Goal: Information Seeking & Learning: Learn about a topic

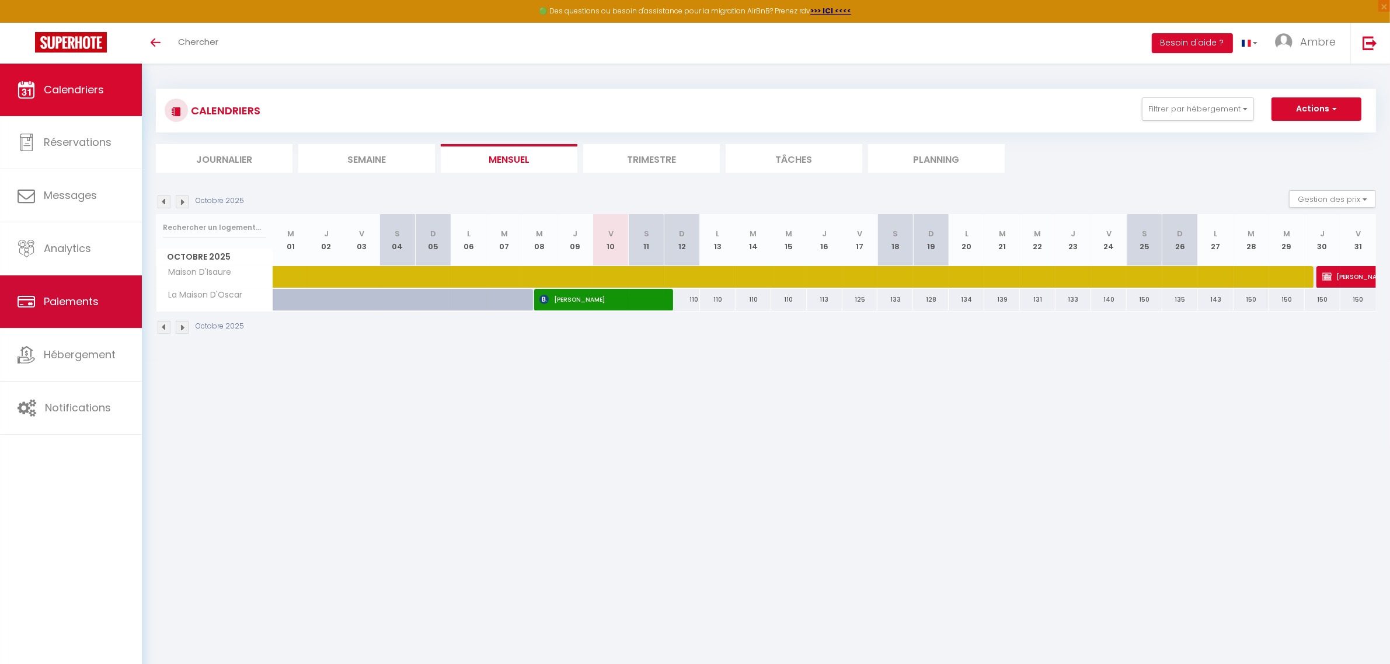
click at [80, 309] on span "Paiements" at bounding box center [71, 301] width 55 height 15
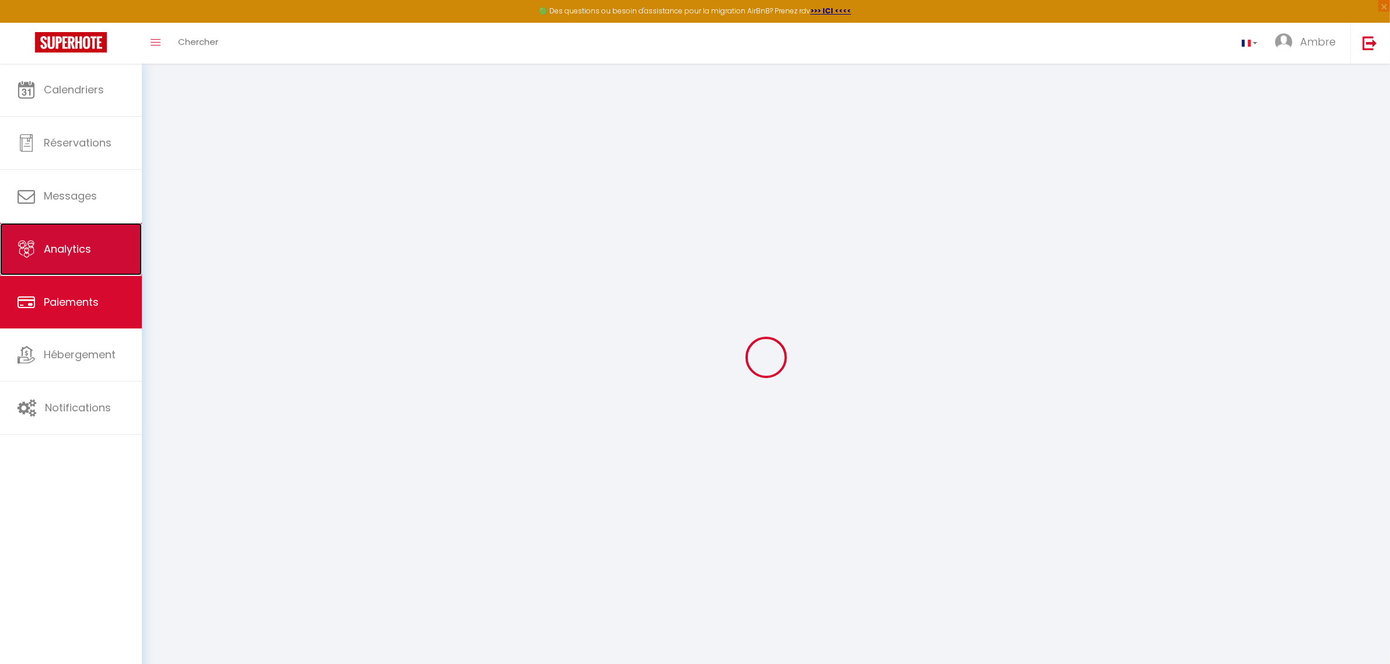
select select "2"
select select "0"
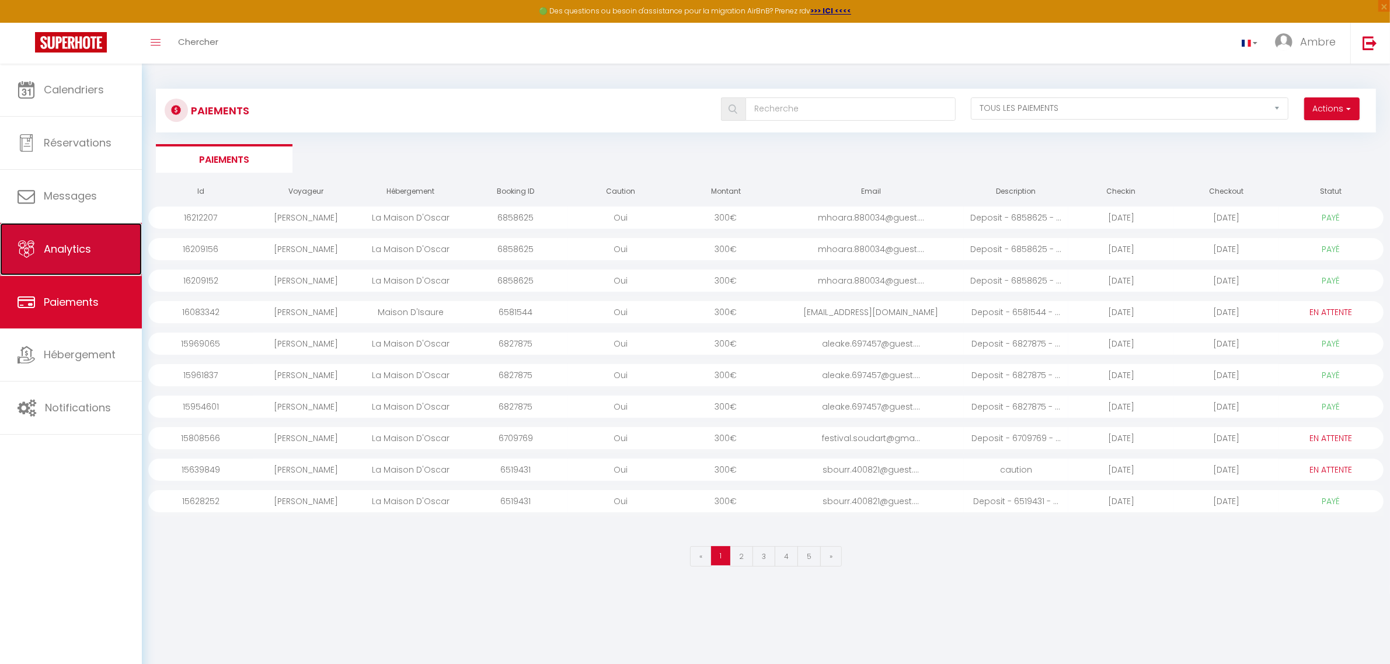
click at [80, 249] on span "Analytics" at bounding box center [67, 249] width 47 height 15
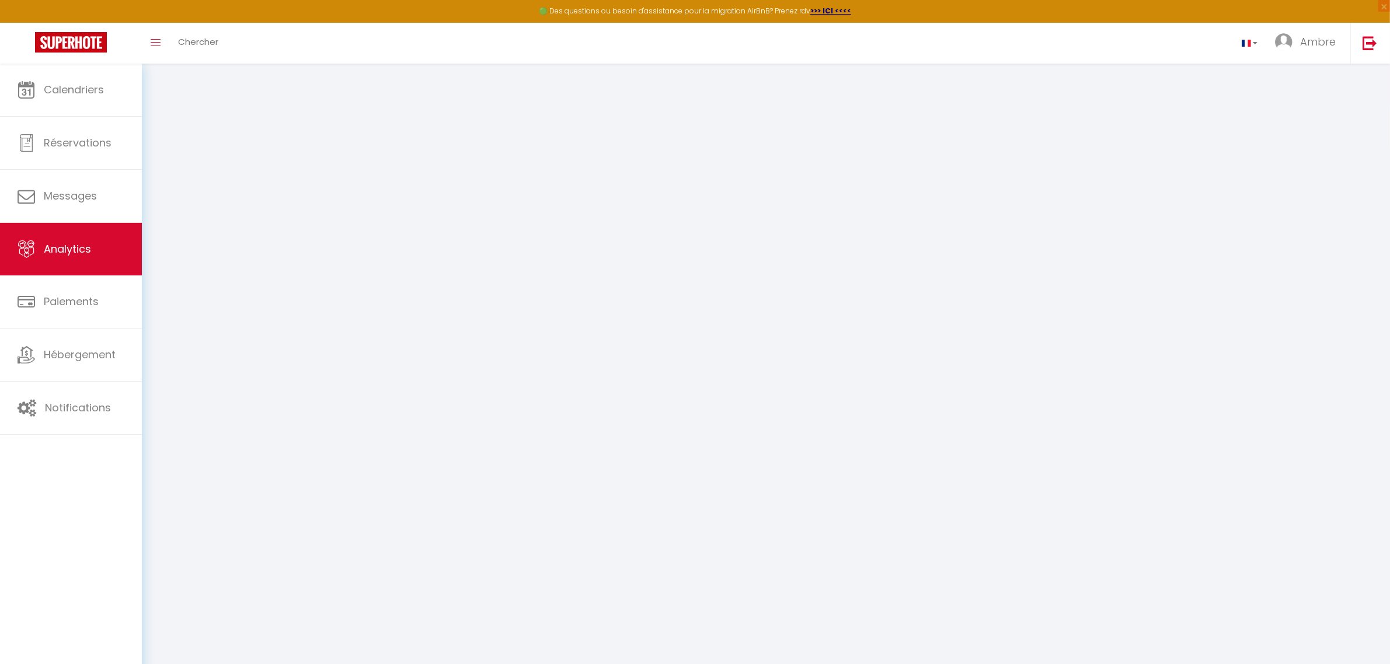
select select "2025"
select select "10"
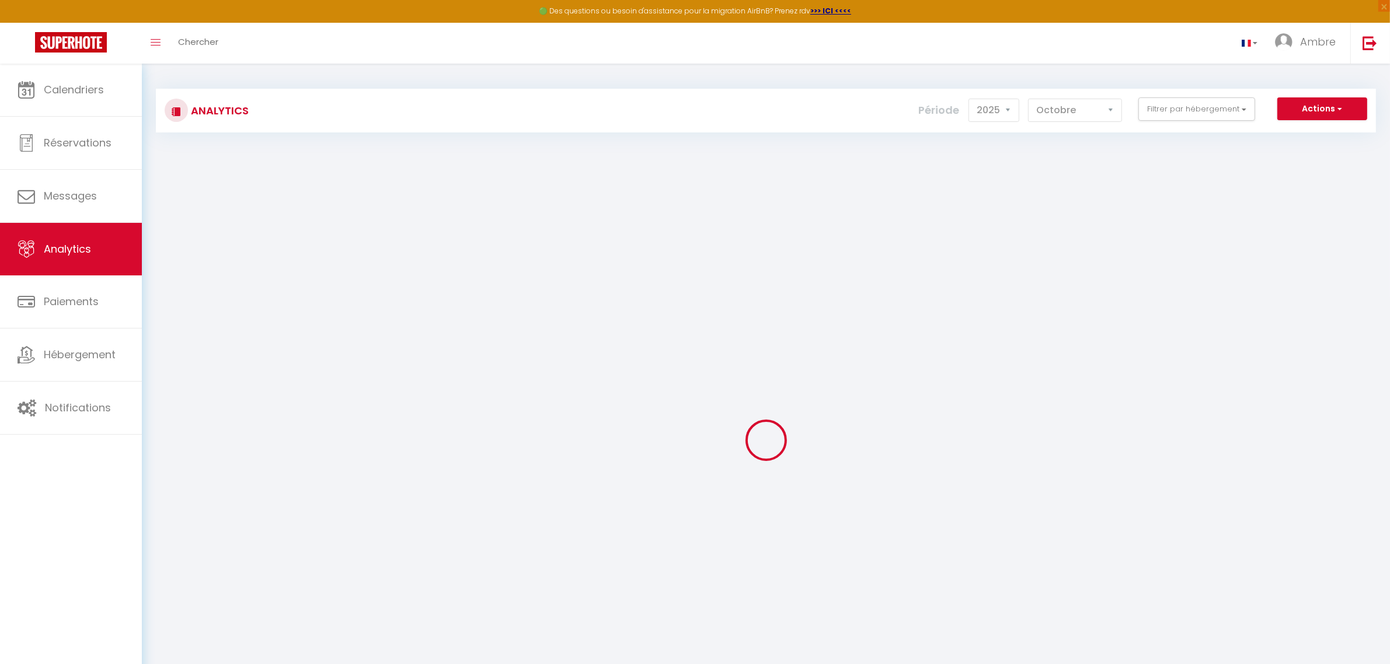
checkbox input "false"
checkbox D\'Isaure "false"
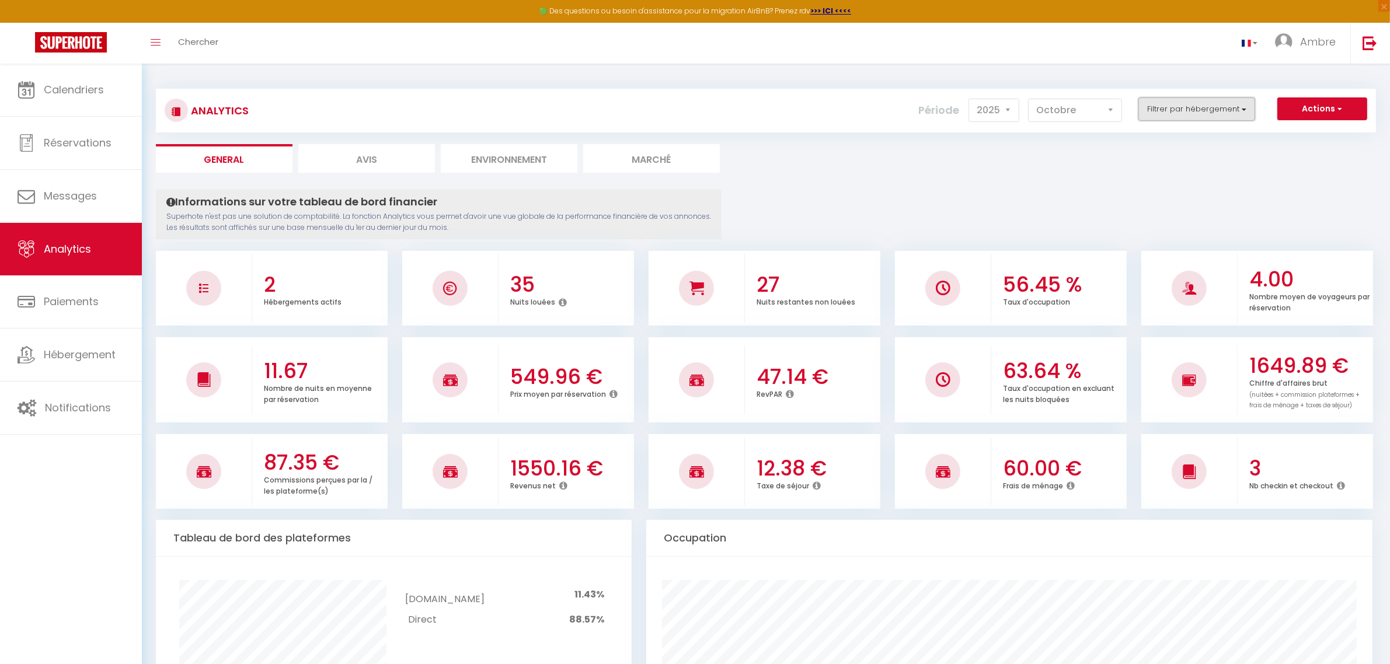
click at [1228, 108] on button "Filtrer par hébergement" at bounding box center [1196, 108] width 117 height 23
click at [1198, 173] on D\'Oscar "checkbox" at bounding box center [1231, 176] width 152 height 12
checkbox D\'Oscar "true"
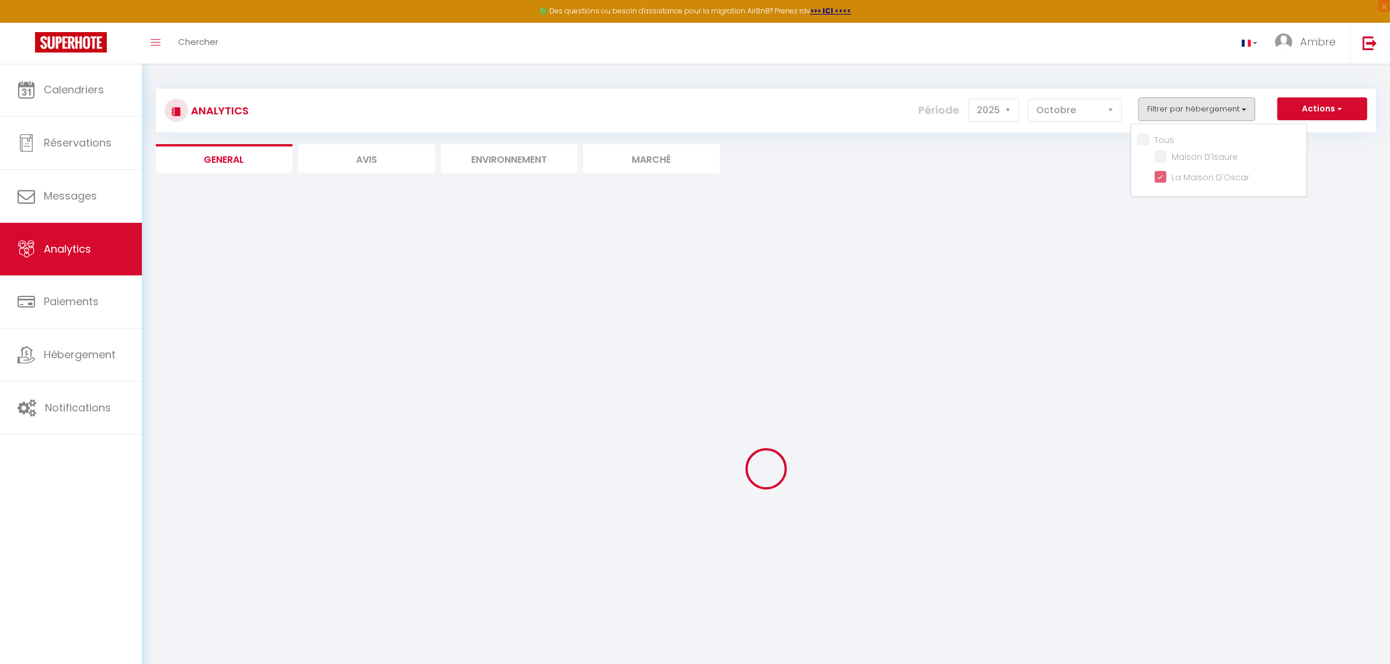
checkbox D\'Isaure "false"
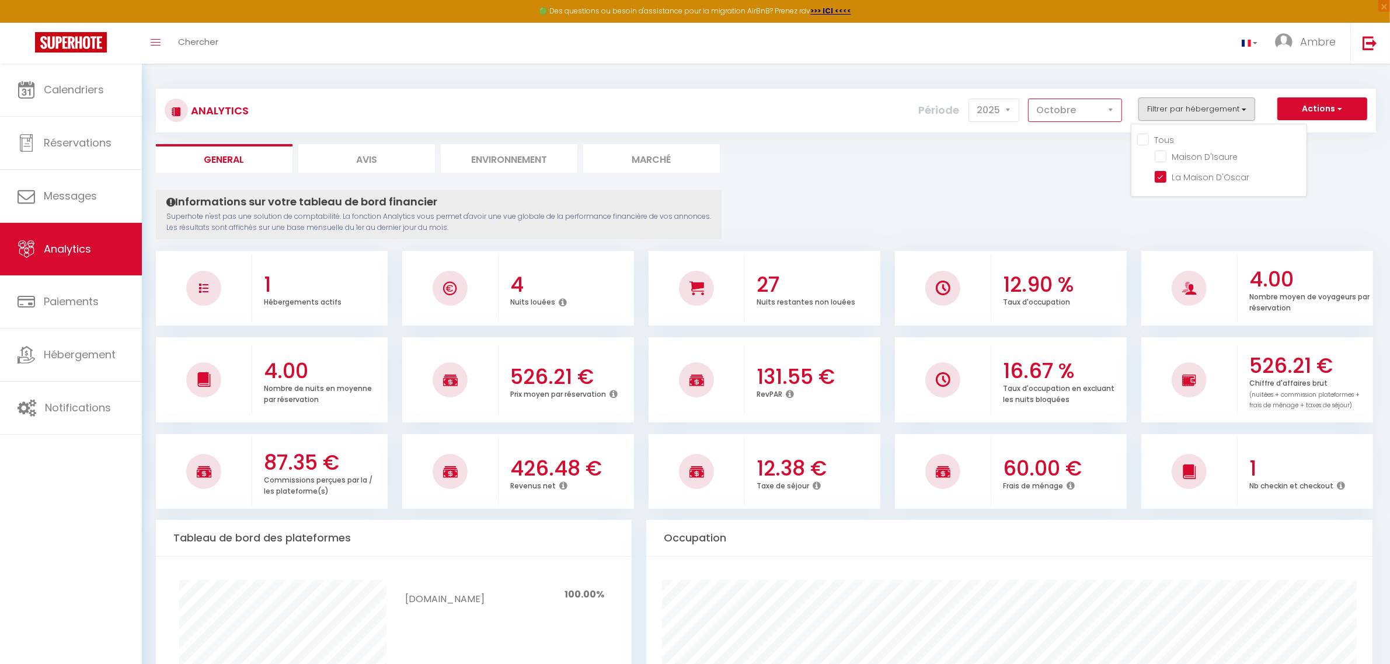
click at [1040, 112] on select "Janvier Février Mars Avril Mai Juin Juillet Août Septembre Octobre Novembre Déc…" at bounding box center [1075, 110] width 94 height 23
click at [1190, 114] on button "Filtrer par hébergement" at bounding box center [1196, 108] width 117 height 23
click at [375, 159] on li "Avis" at bounding box center [366, 158] width 137 height 29
select select "2025"
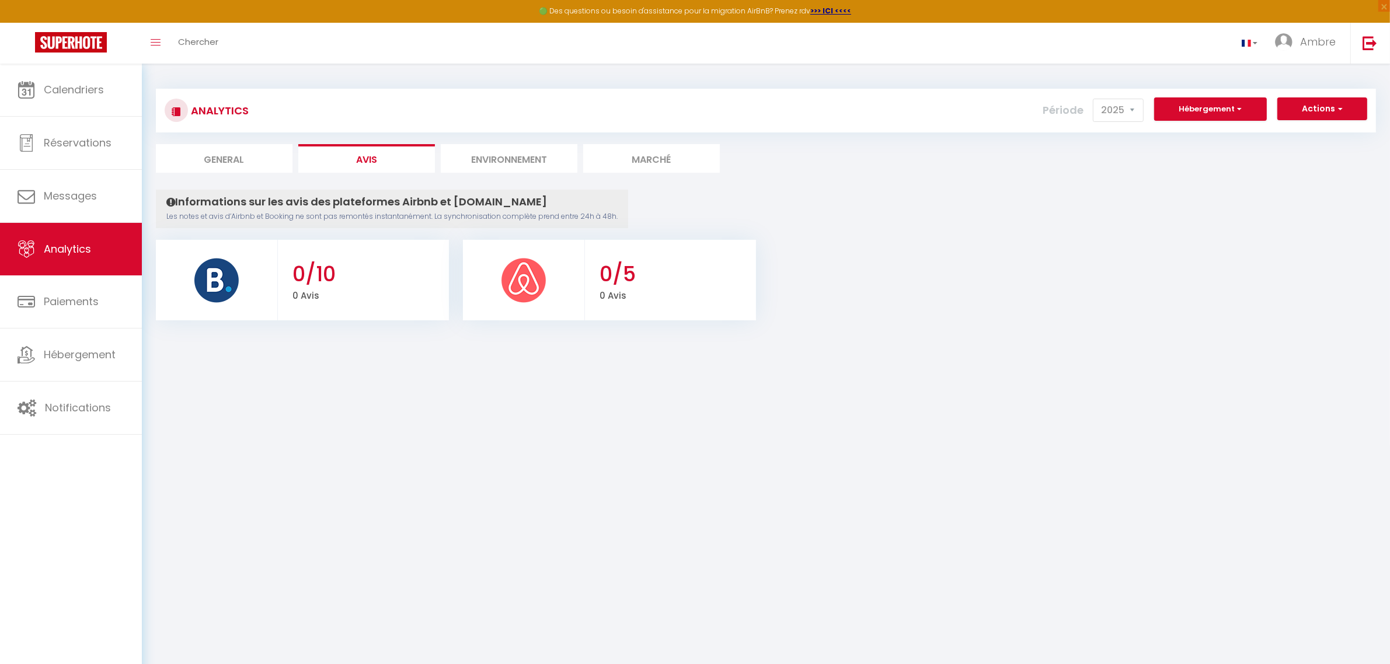
click at [511, 158] on li "Environnement" at bounding box center [509, 158] width 137 height 29
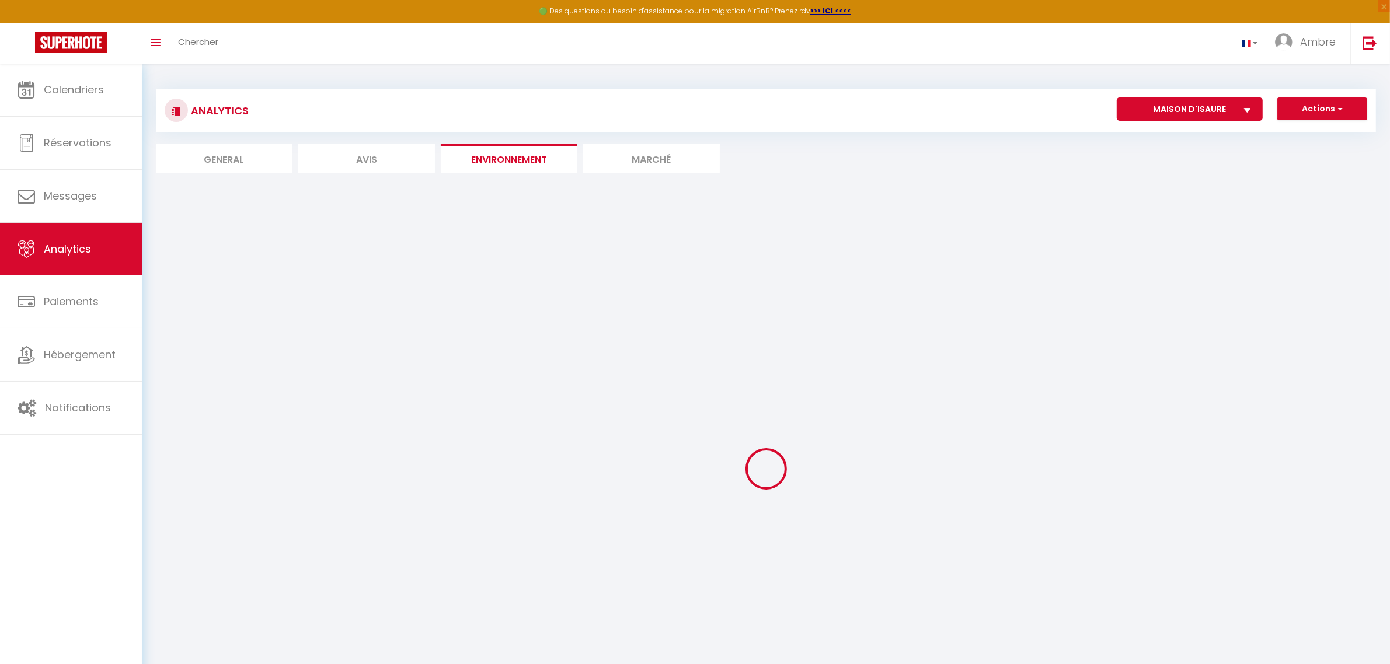
select select "76048"
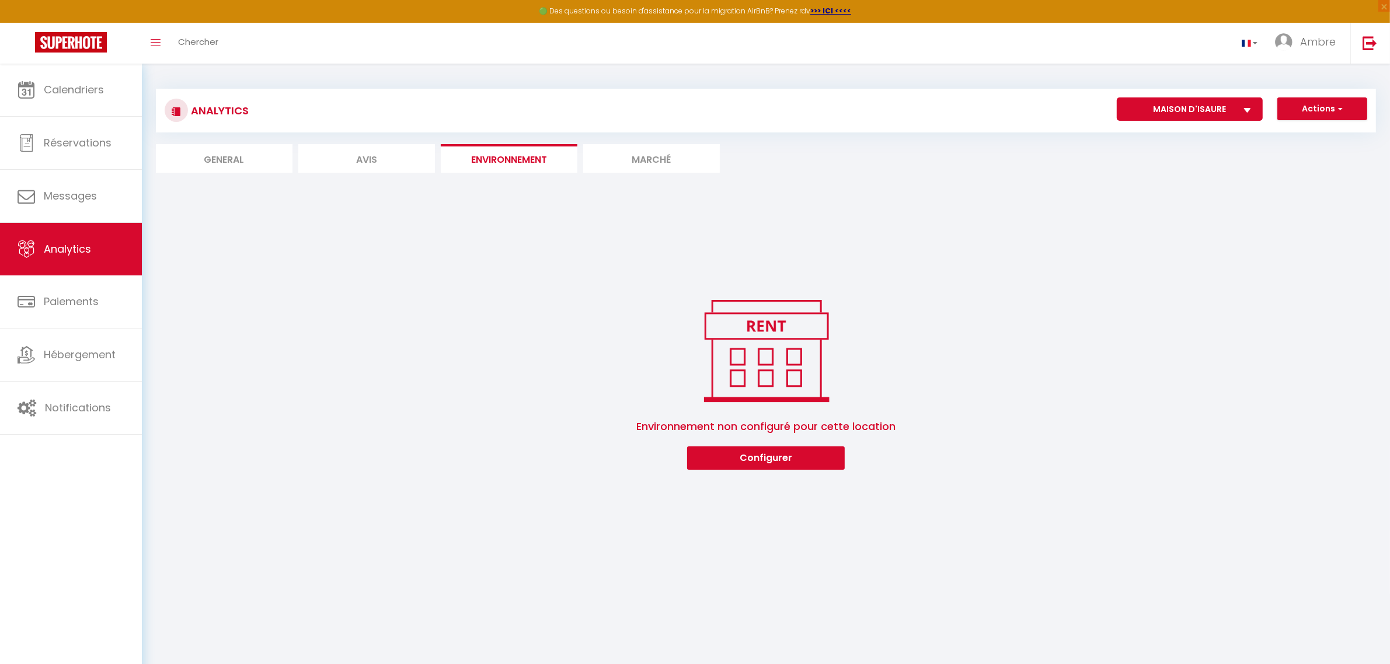
click at [640, 154] on li "Marché" at bounding box center [651, 158] width 137 height 29
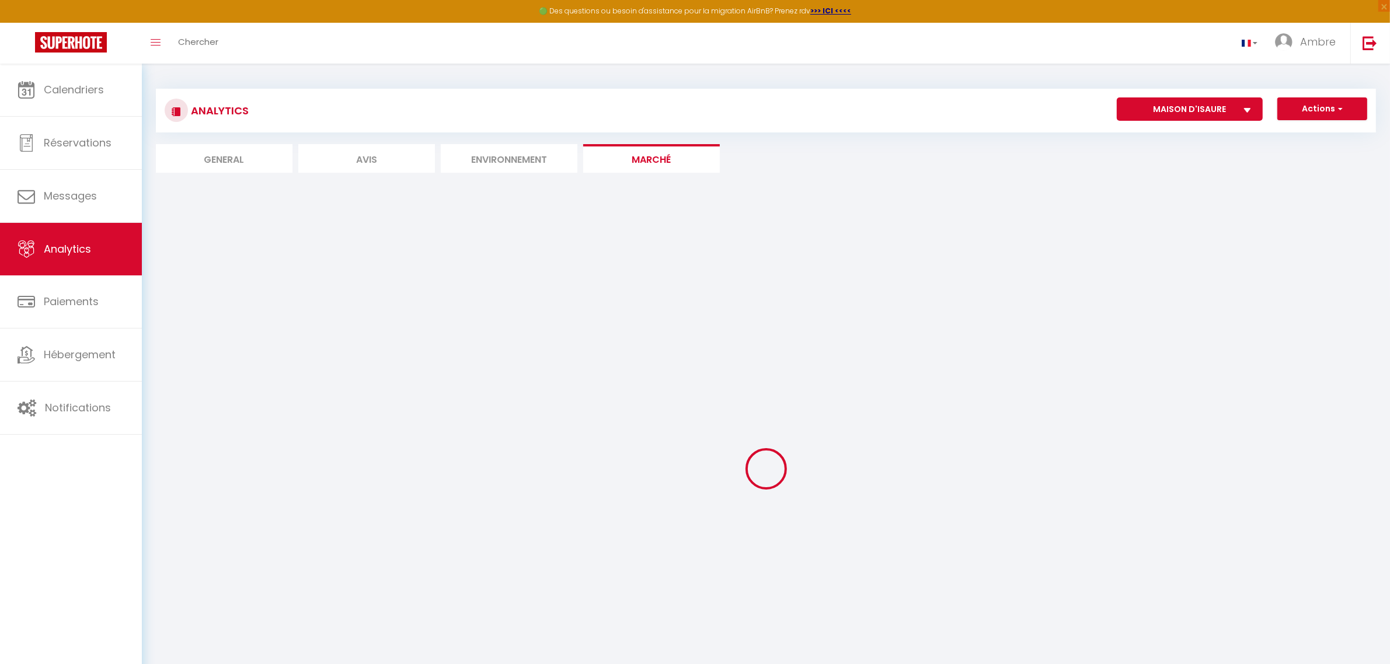
select select "76048"
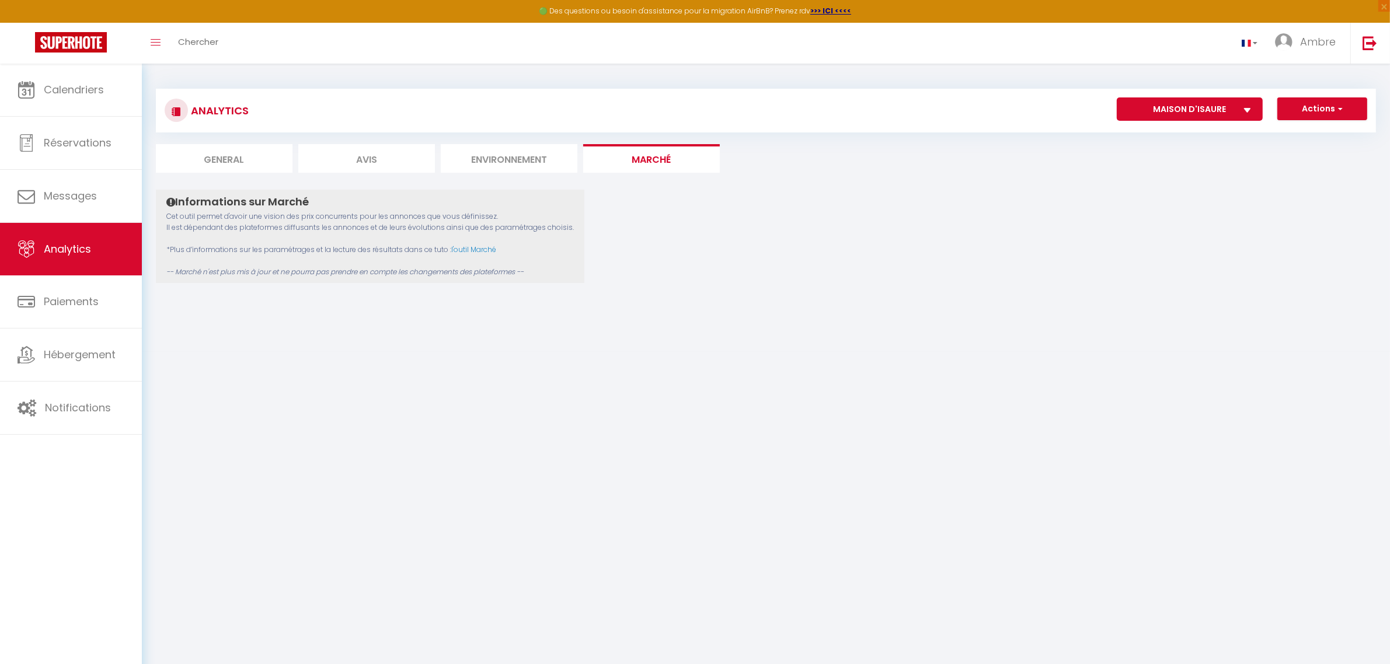
click at [504, 153] on li "Environnement" at bounding box center [509, 158] width 137 height 29
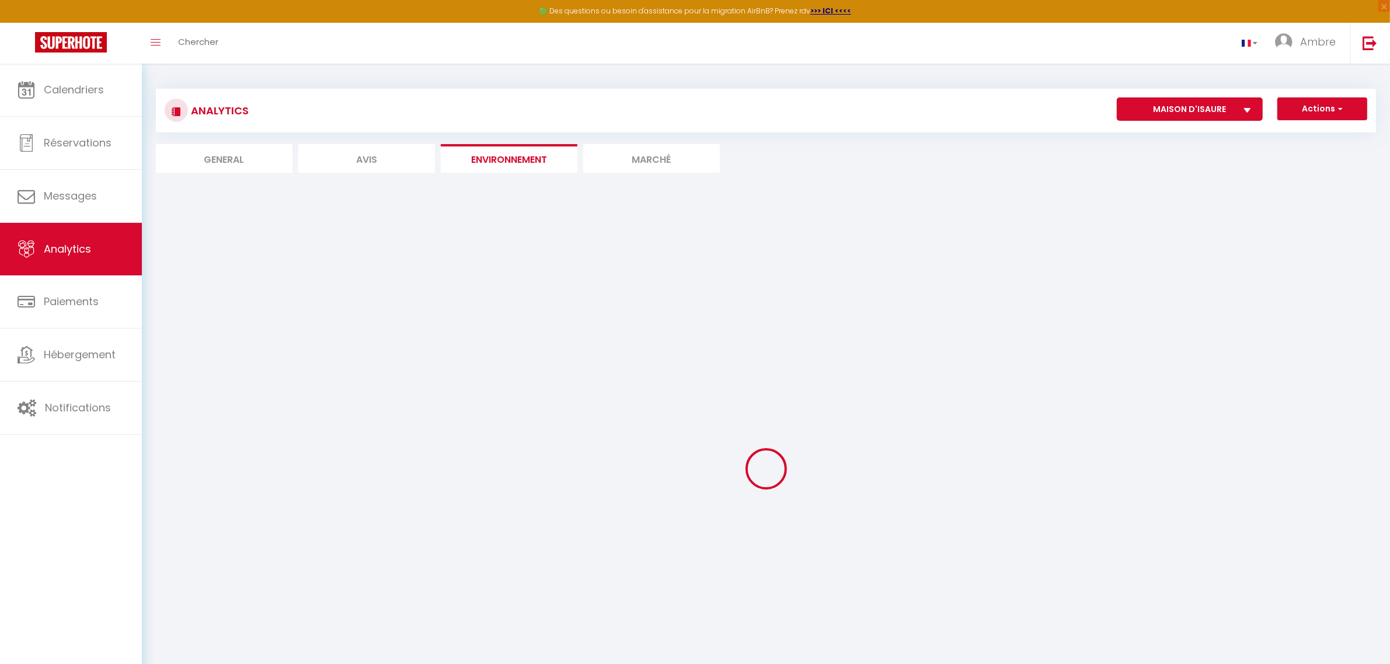
select select "76048"
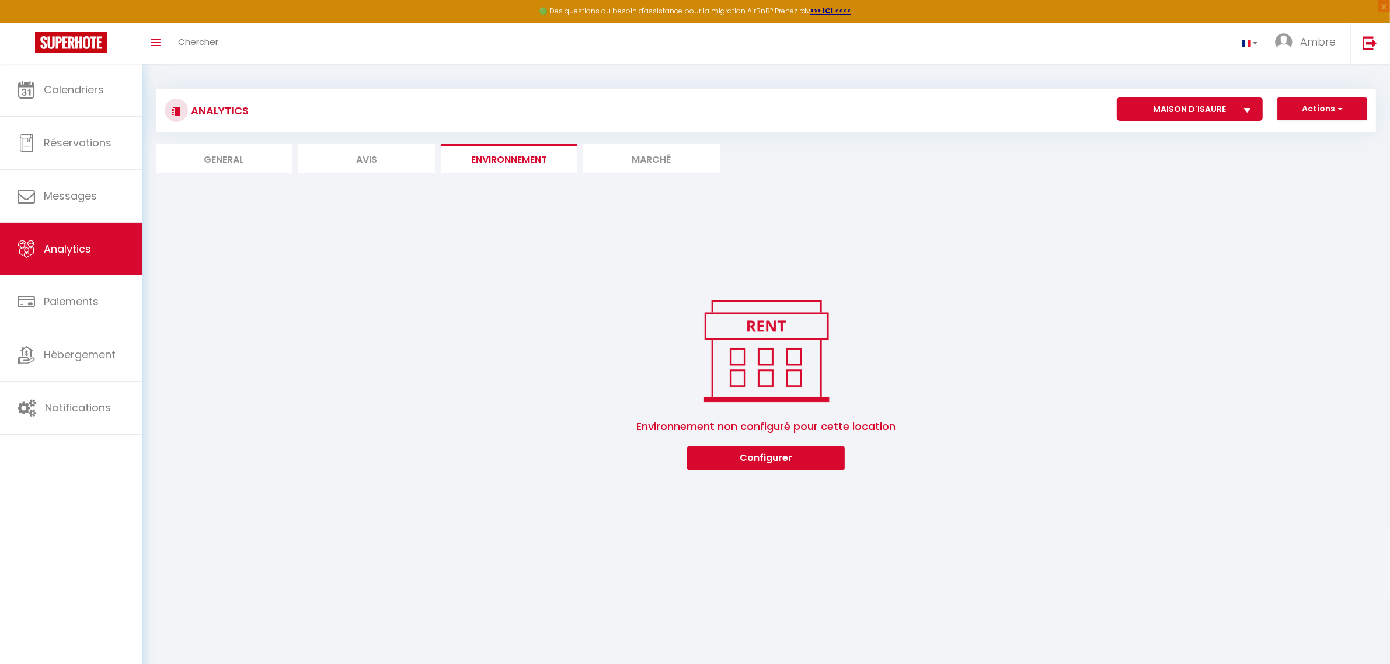
click at [602, 153] on li "Marché" at bounding box center [651, 158] width 137 height 29
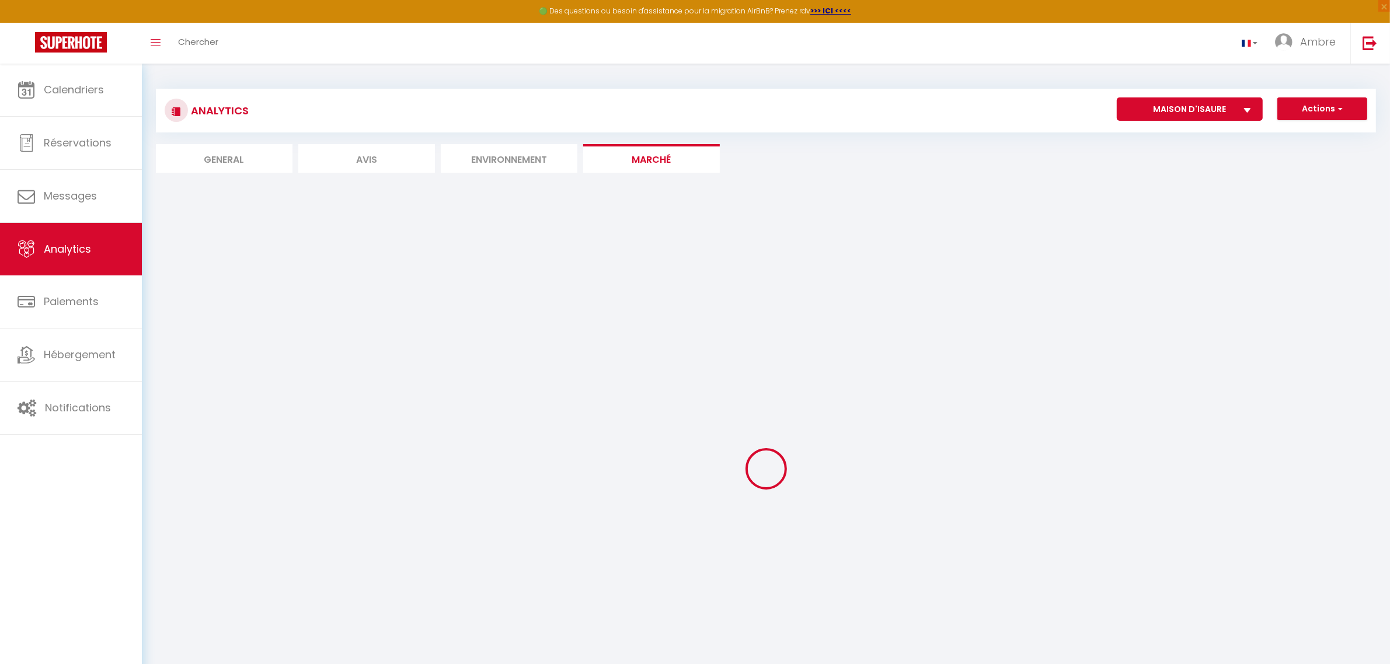
select select "76048"
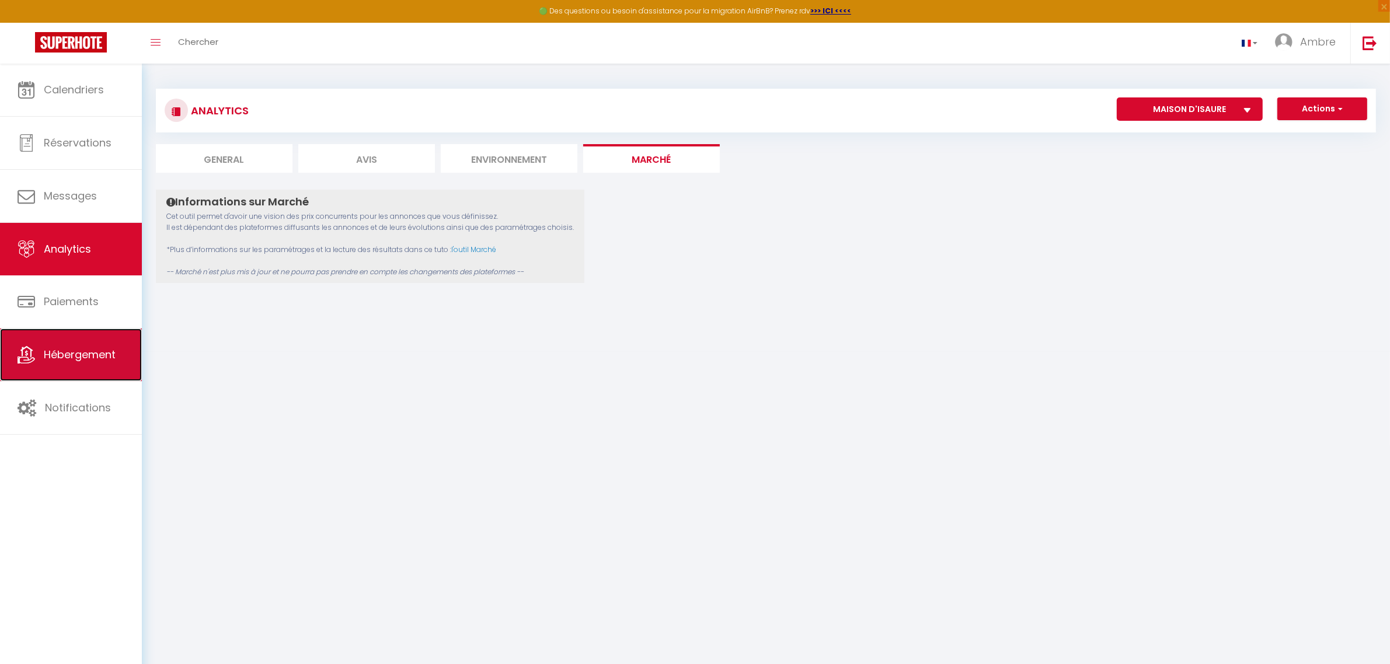
click at [69, 360] on span "Hébergement" at bounding box center [80, 354] width 72 height 15
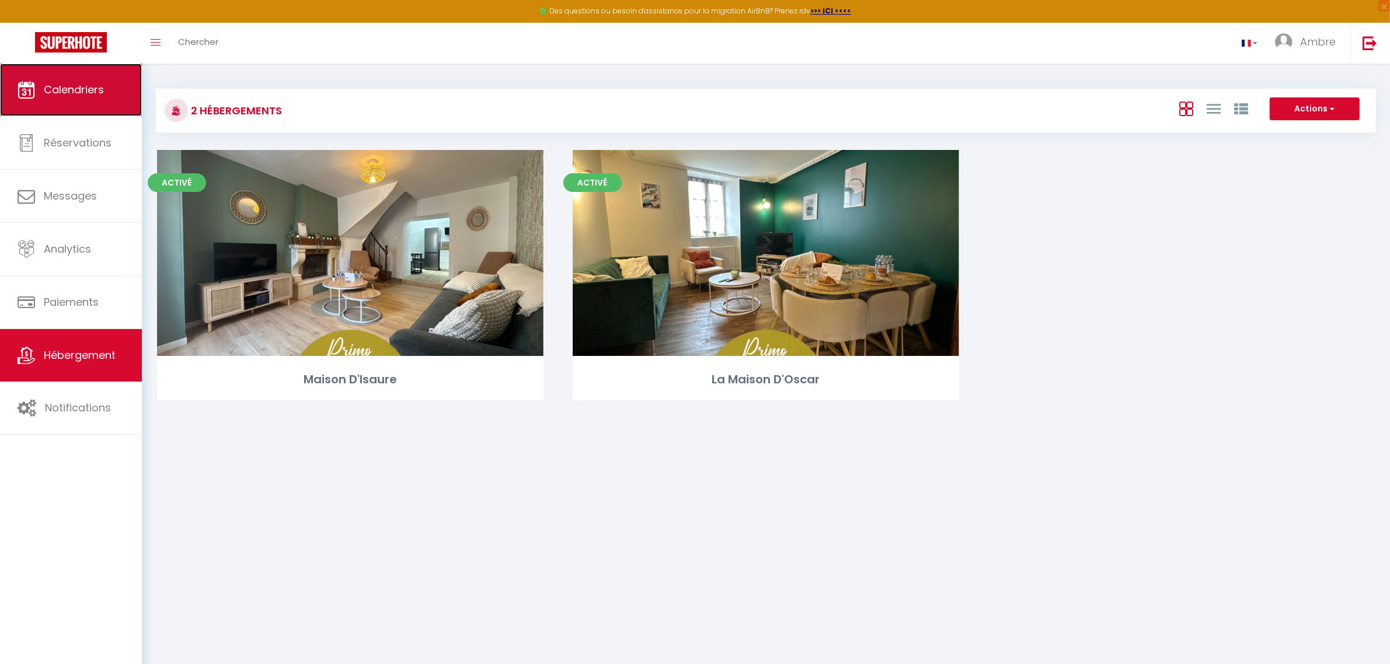
click at [65, 100] on link "Calendriers" at bounding box center [71, 90] width 142 height 53
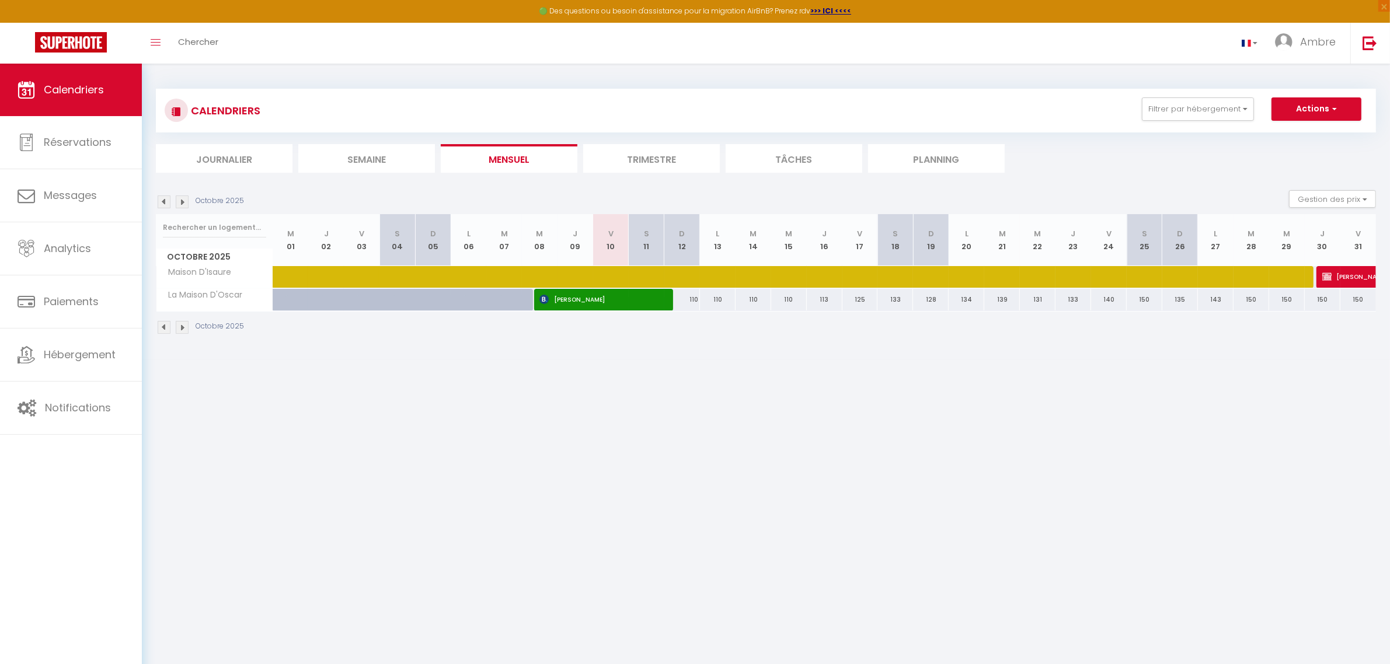
click at [637, 162] on li "Trimestre" at bounding box center [651, 158] width 137 height 29
